Goal: Information Seeking & Learning: Learn about a topic

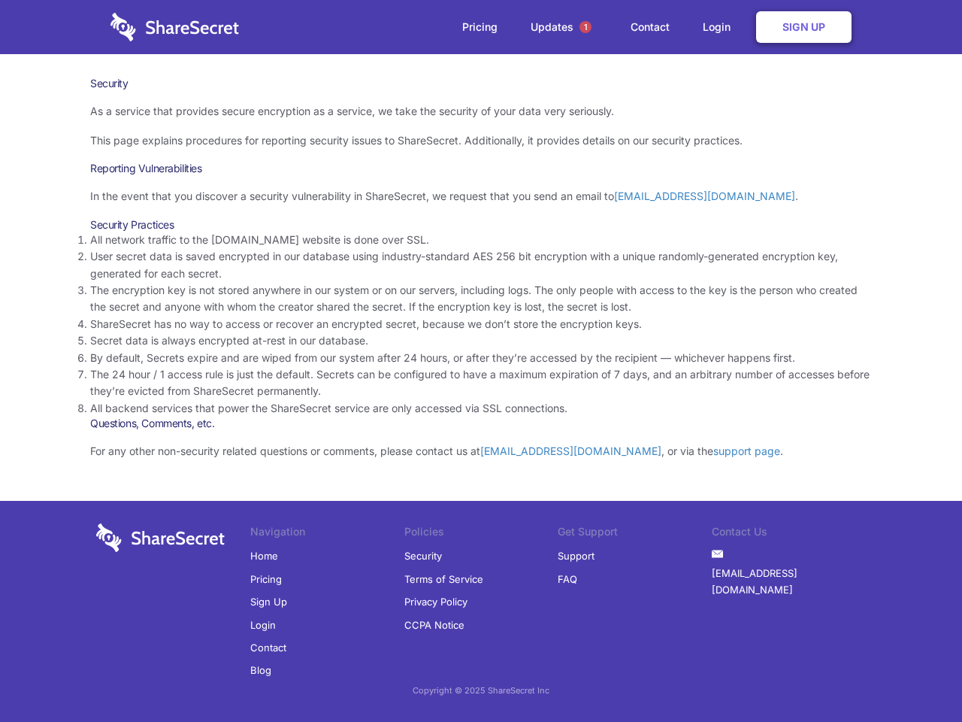
click at [481, 361] on li "By default, Secrets expire and are wiped from our system after 24 hours, or aft…" at bounding box center [481, 358] width 782 height 17
click at [586, 27] on span "1" at bounding box center [586, 27] width 12 height 12
